Goal: Find specific page/section: Find specific page/section

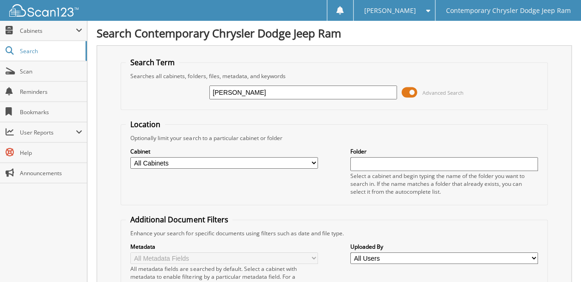
type input "[PERSON_NAME]"
click at [218, 158] on select "All Cabinets ACCOUNTING ACCOUNTS PAYABLE 2012 ACCOUNTS PAYABLE 2013 ACCOUNTS PA…" at bounding box center [224, 163] width 188 height 12
select select "50758"
click at [130, 157] on select "All Cabinets ACCOUNTING ACCOUNTS PAYABLE 2012 ACCOUNTS PAYABLE 2013 ACCOUNTS PA…" at bounding box center [224, 163] width 188 height 12
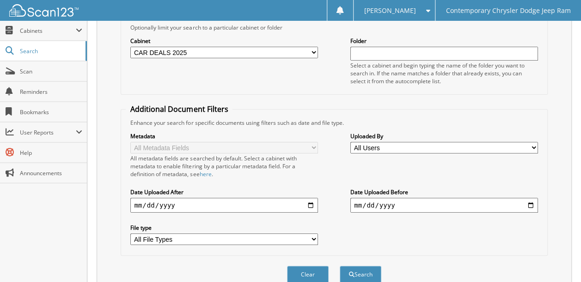
scroll to position [139, 0]
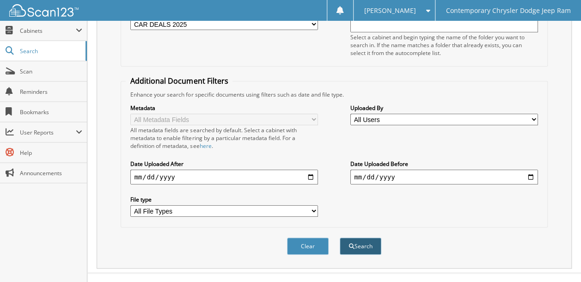
click at [348, 238] on button "Search" at bounding box center [361, 246] width 42 height 17
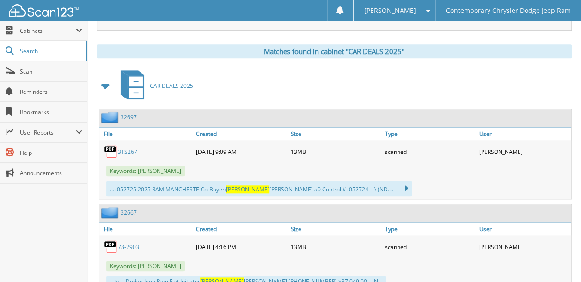
scroll to position [398, 0]
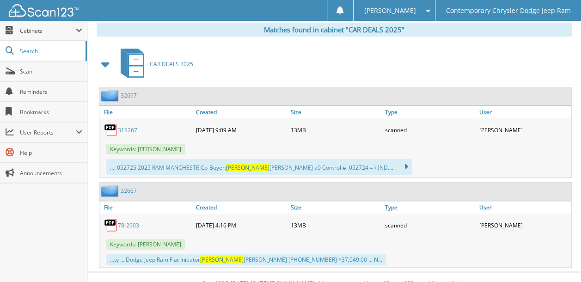
click at [130, 91] on link "32697" at bounding box center [129, 95] width 16 height 8
